Goal: Feedback & Contribution: Leave review/rating

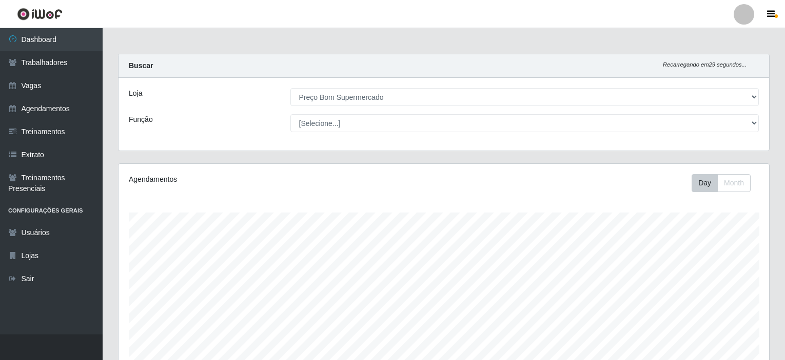
select select "387"
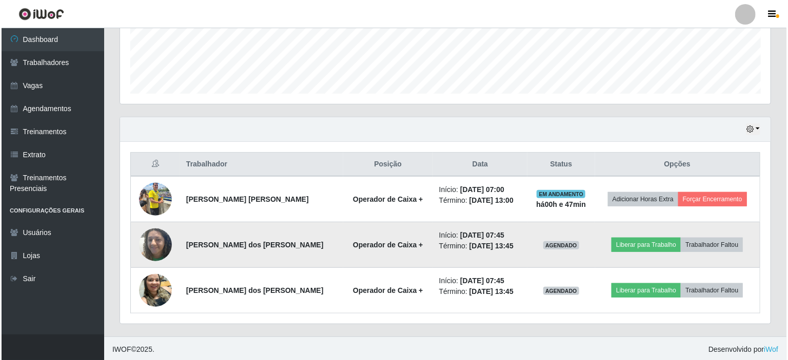
scroll to position [213, 650]
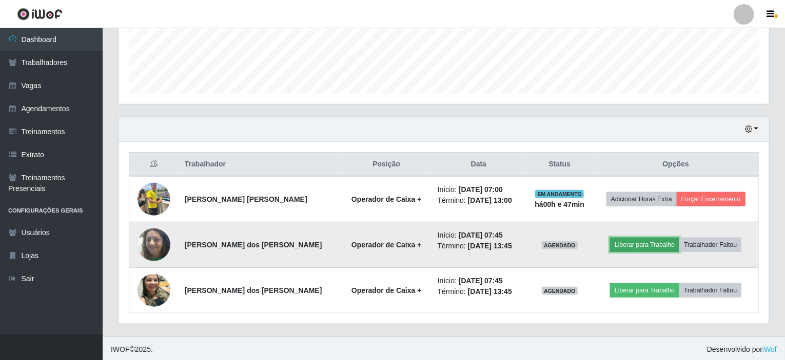
click at [643, 243] on button "Liberar para Trabalho" at bounding box center [644, 245] width 69 height 14
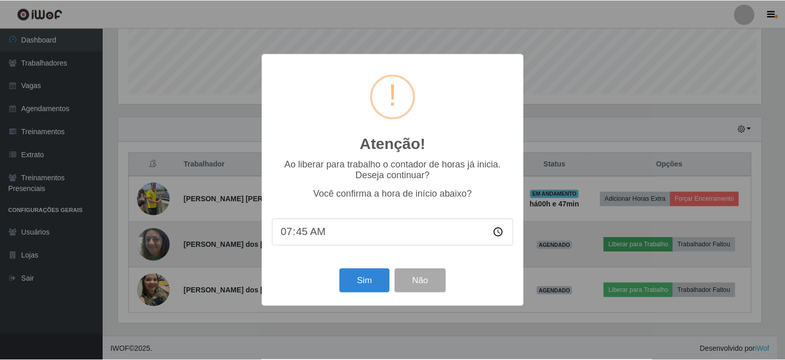
scroll to position [213, 646]
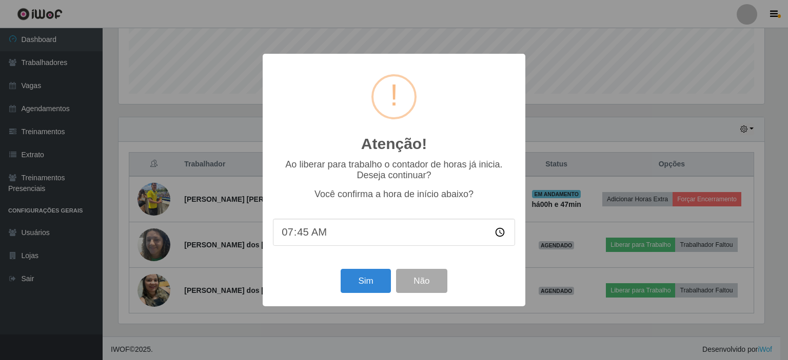
click at [313, 239] on input "07:45" at bounding box center [394, 232] width 242 height 27
click at [302, 234] on input "07:45" at bounding box center [394, 232] width 242 height 27
type input "07:47"
click at [358, 285] on button "Sim" at bounding box center [365, 281] width 50 height 24
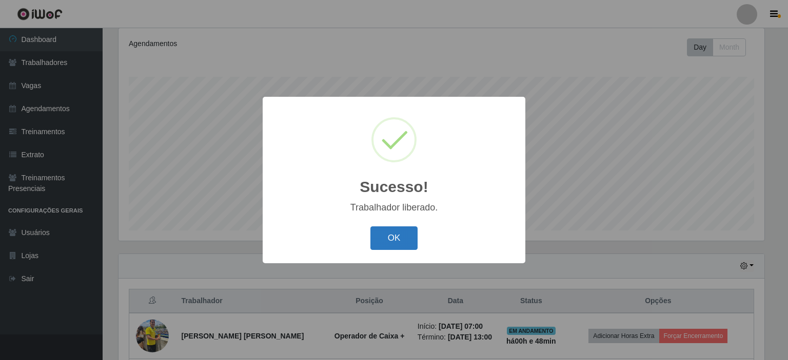
click at [394, 239] on button "OK" at bounding box center [394, 239] width 48 height 24
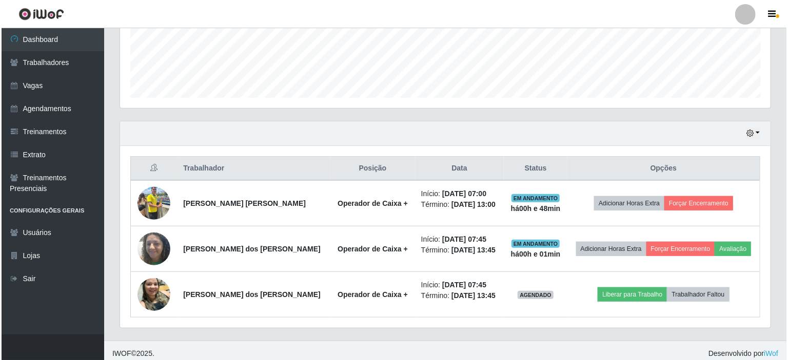
scroll to position [273, 0]
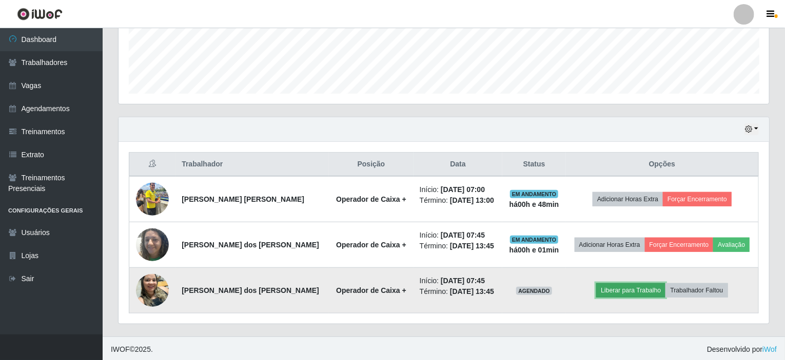
click at [629, 291] on button "Liberar para Trabalho" at bounding box center [630, 291] width 69 height 14
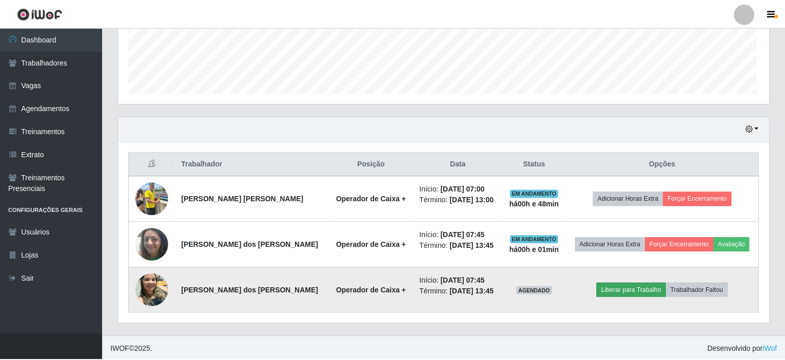
scroll to position [213, 646]
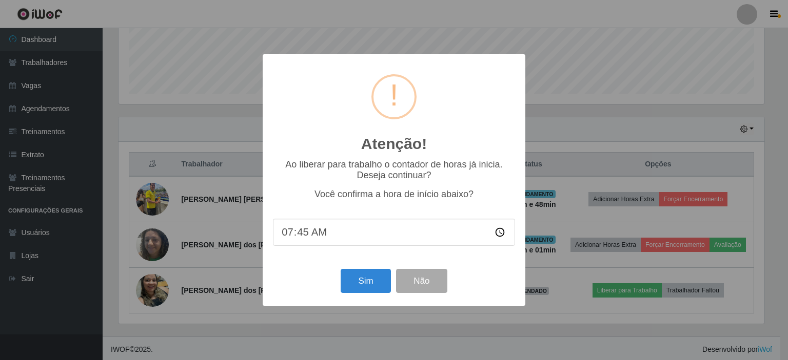
click at [300, 234] on input "07:45" at bounding box center [394, 232] width 242 height 27
type input "07:47"
click at [360, 283] on button "Sim" at bounding box center [365, 281] width 50 height 24
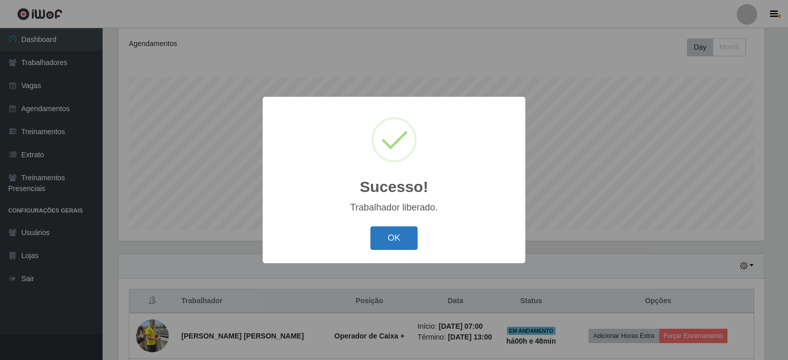
click at [390, 239] on button "OK" at bounding box center [394, 239] width 48 height 24
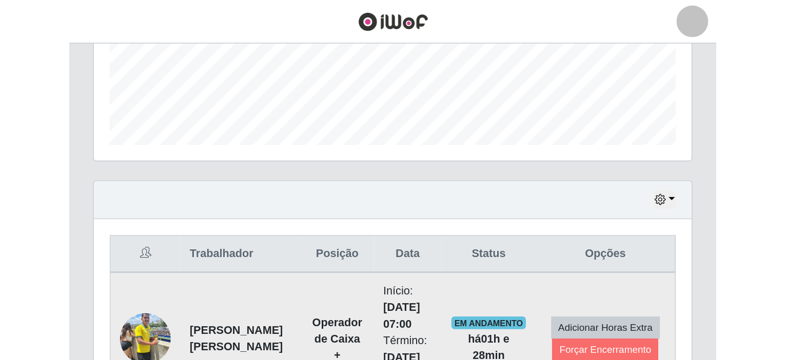
scroll to position [213, 683]
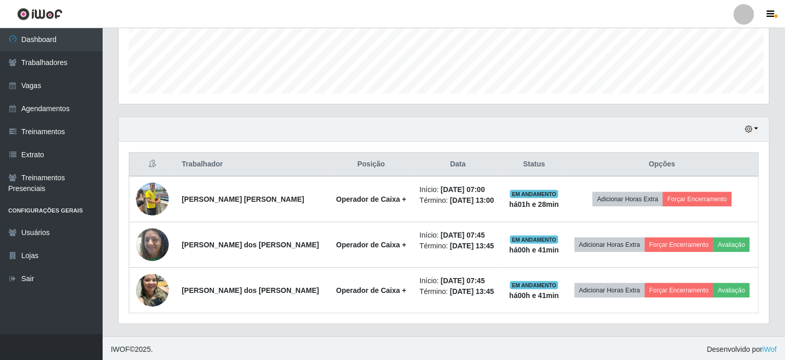
scroll to position [512585, 512147]
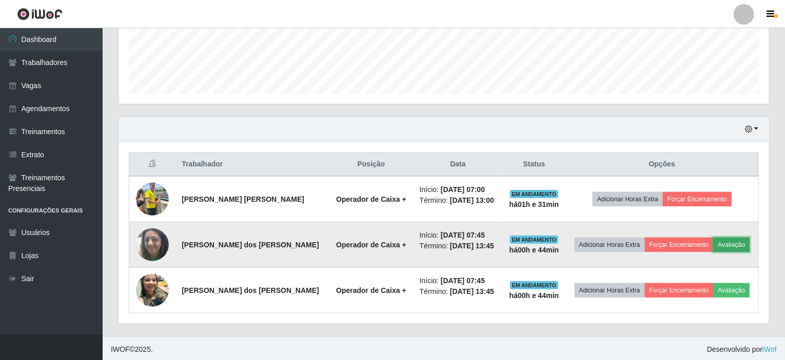
click at [727, 248] on button "Avaliação" at bounding box center [731, 245] width 36 height 14
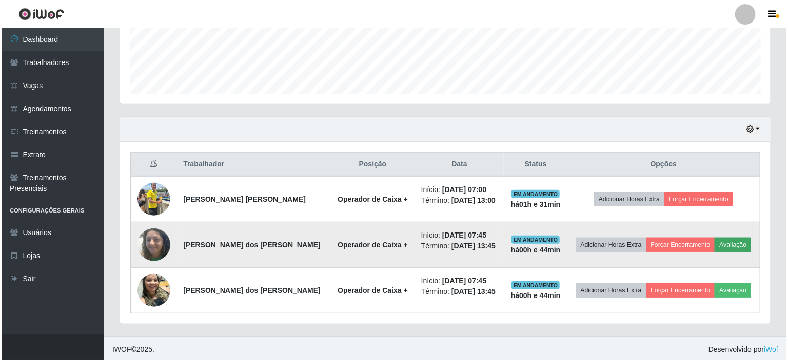
scroll to position [213, 646]
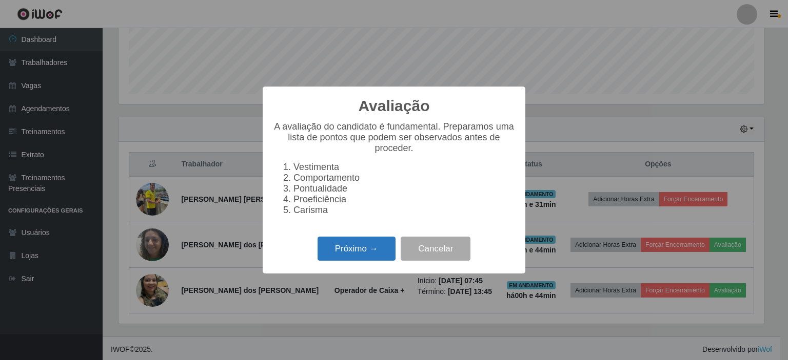
click at [329, 255] on button "Próximo →" at bounding box center [356, 249] width 78 height 24
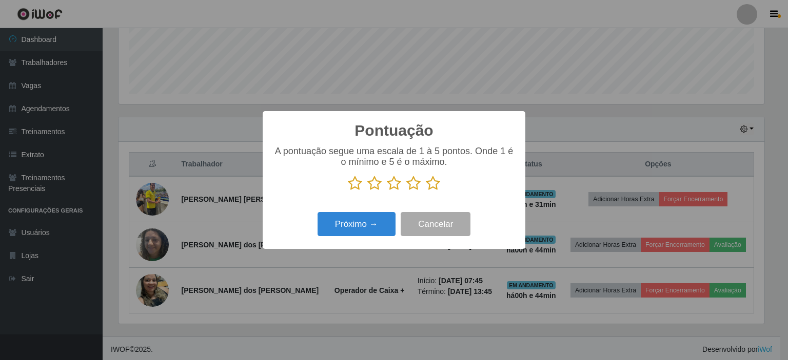
click at [433, 184] on icon at bounding box center [433, 183] width 14 height 15
click at [426, 191] on input "radio" at bounding box center [426, 191] width 0 height 0
click at [336, 231] on button "Próximo →" at bounding box center [356, 224] width 78 height 24
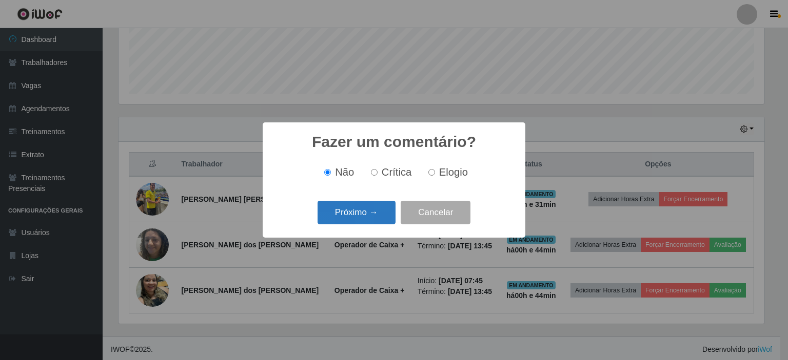
click at [336, 218] on button "Próximo →" at bounding box center [356, 213] width 78 height 24
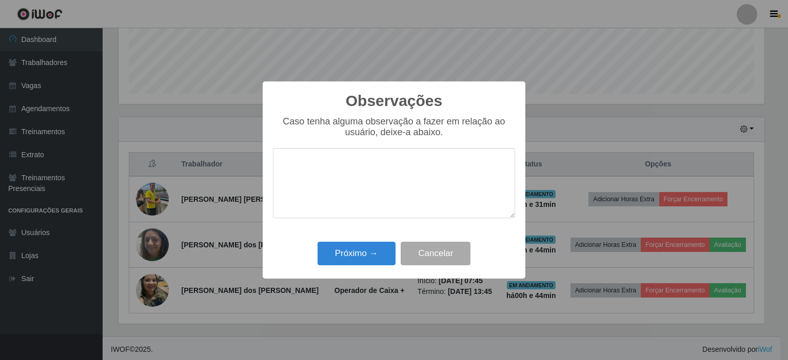
click at [291, 173] on textarea at bounding box center [394, 183] width 242 height 70
type textarea "disposta"
click at [364, 254] on button "Próximo →" at bounding box center [356, 254] width 78 height 24
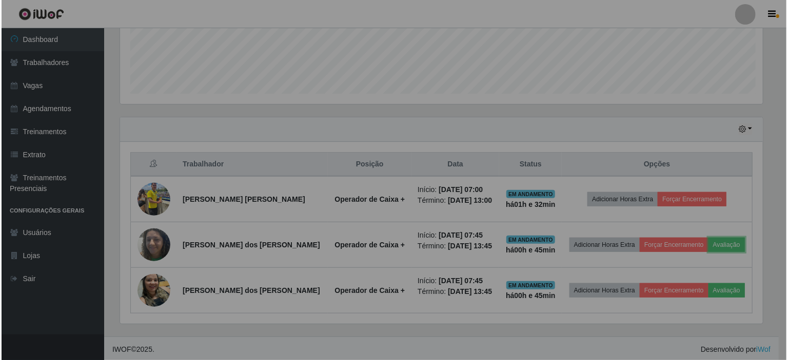
scroll to position [213, 650]
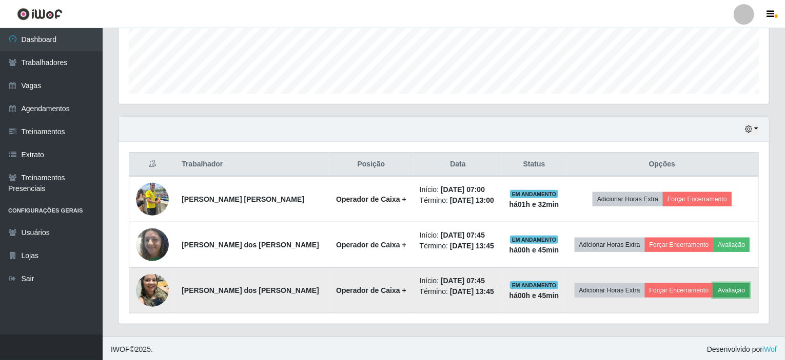
click at [720, 288] on button "Avaliação" at bounding box center [731, 291] width 36 height 14
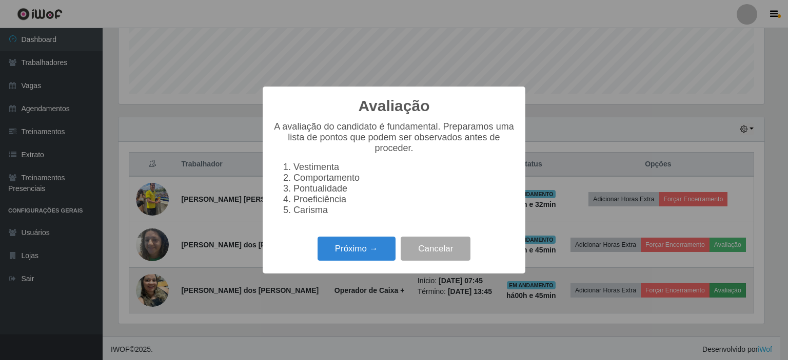
scroll to position [213, 646]
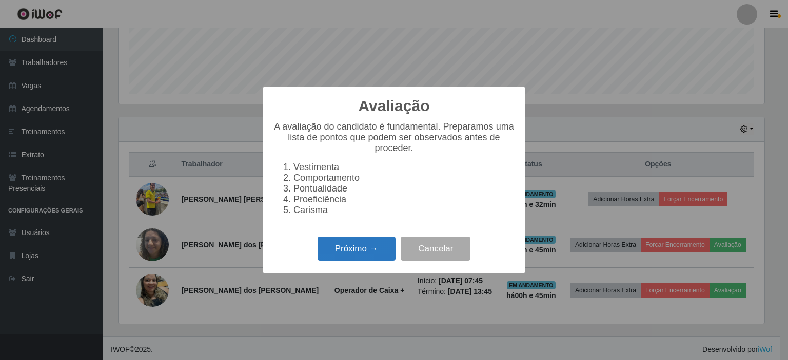
click at [357, 251] on button "Próximo →" at bounding box center [356, 249] width 78 height 24
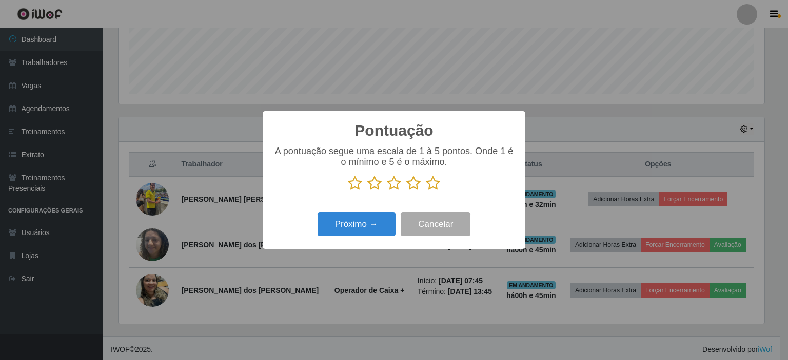
click at [428, 184] on icon at bounding box center [433, 183] width 14 height 15
click at [426, 191] on input "radio" at bounding box center [426, 191] width 0 height 0
click at [363, 226] on button "Próximo →" at bounding box center [356, 224] width 78 height 24
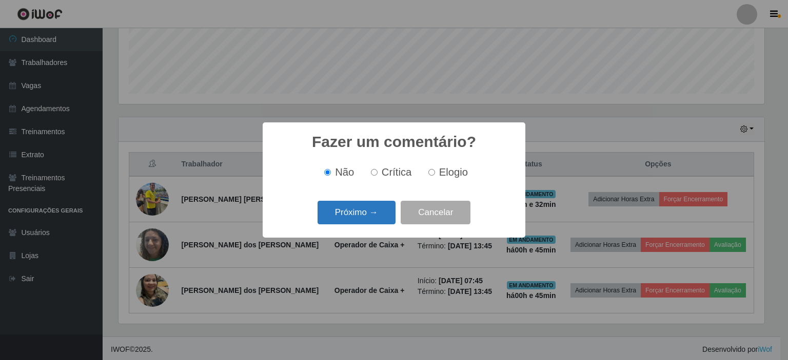
click at [358, 213] on button "Próximo →" at bounding box center [356, 213] width 78 height 24
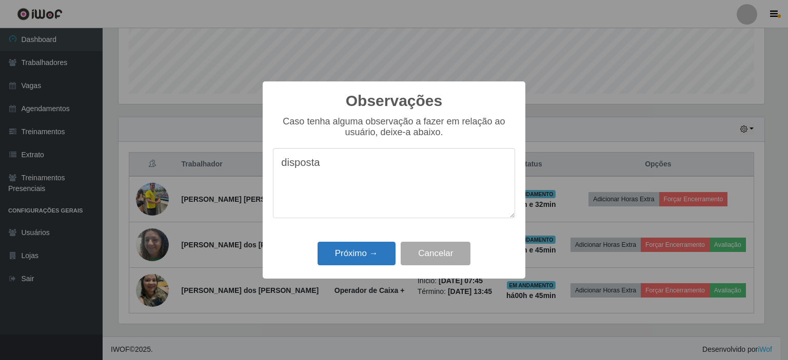
type textarea "disposta"
click at [350, 254] on button "Próximo →" at bounding box center [356, 254] width 78 height 24
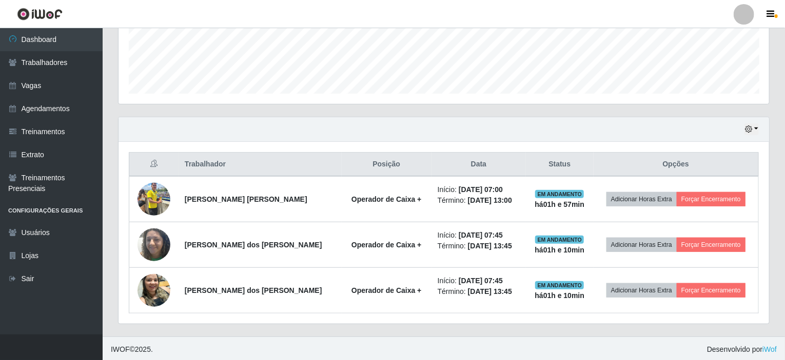
scroll to position [213, 650]
